Goal: Information Seeking & Learning: Check status

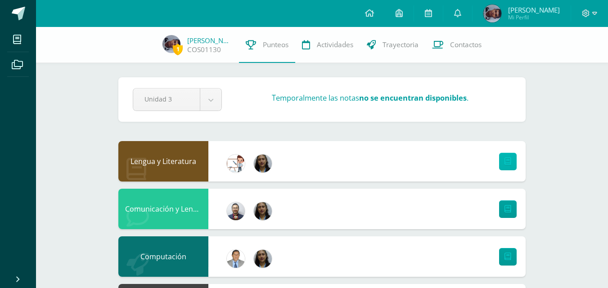
click at [505, 166] on link at bounding box center [508, 162] width 18 height 18
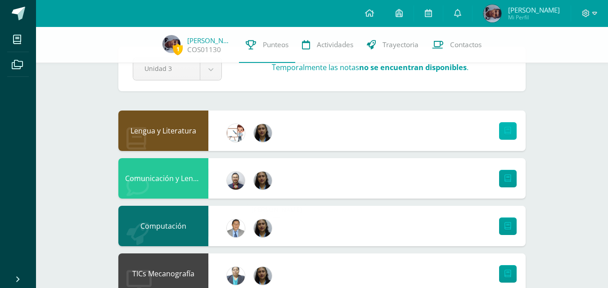
scroll to position [45, 0]
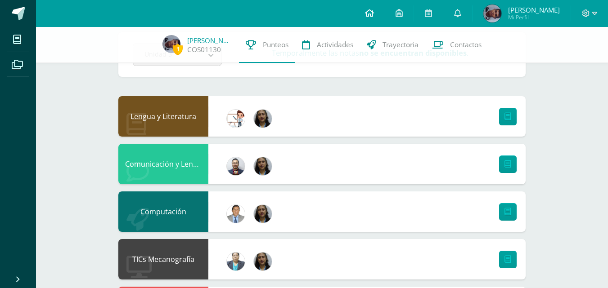
click at [365, 9] on icon at bounding box center [369, 13] width 9 height 8
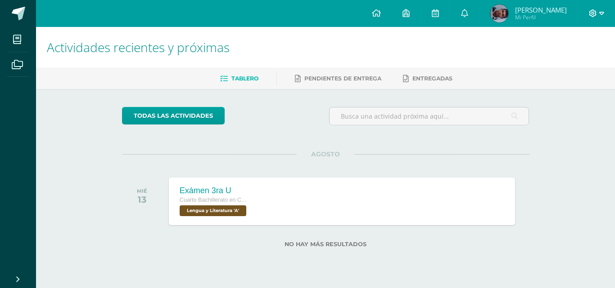
click at [602, 16] on icon at bounding box center [601, 13] width 5 height 8
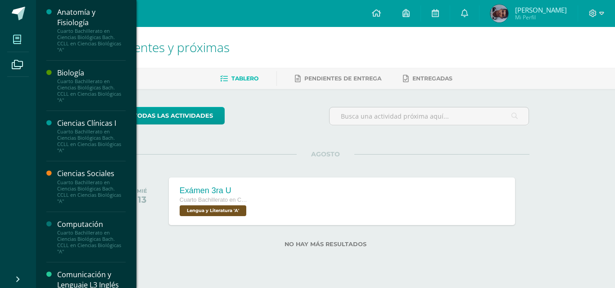
click at [27, 39] on link "Mis cursos" at bounding box center [18, 39] width 22 height 25
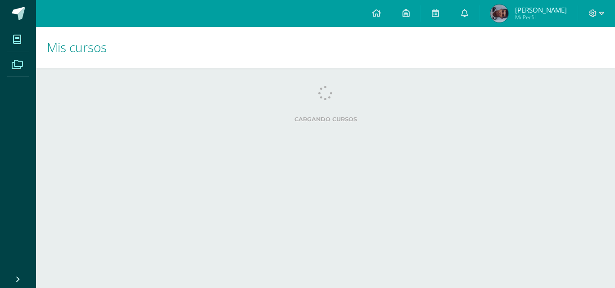
click at [21, 64] on icon at bounding box center [17, 64] width 11 height 9
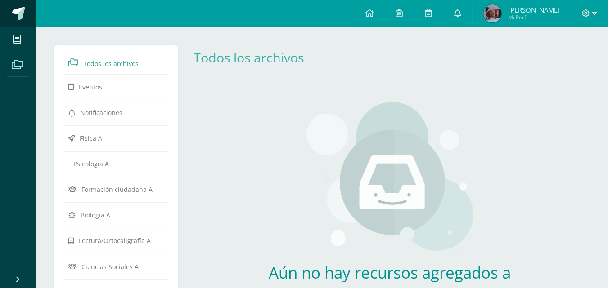
click at [7, 15] on link at bounding box center [18, 13] width 36 height 27
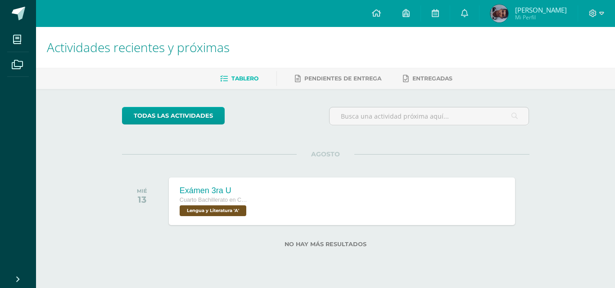
click at [522, 20] on span "Mi Perfil" at bounding box center [541, 17] width 52 height 8
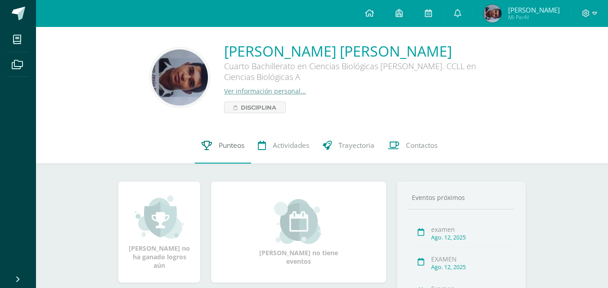
click at [242, 149] on span "Punteos" at bounding box center [232, 145] width 26 height 9
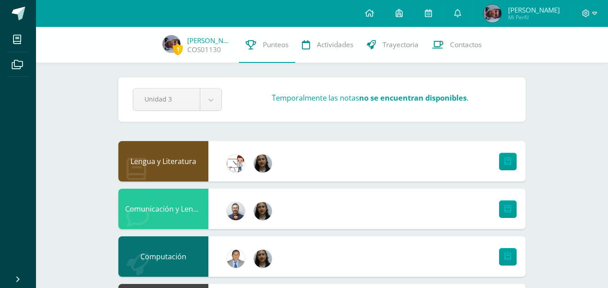
click at [261, 176] on div at bounding box center [263, 164] width 36 height 40
click at [296, 168] on div "Lengua y Literatura" at bounding box center [321, 161] width 407 height 40
click at [207, 173] on div "Lengua y Literatura" at bounding box center [163, 161] width 90 height 40
click at [211, 155] on div at bounding box center [249, 162] width 81 height 36
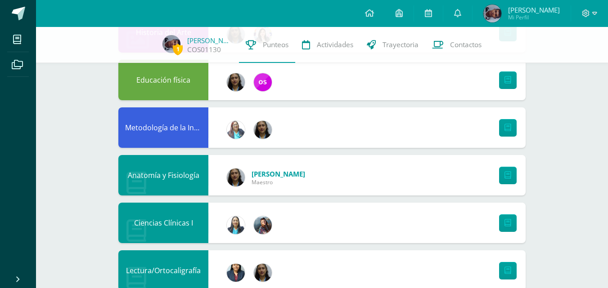
scroll to position [674, 0]
